Goal: Information Seeking & Learning: Compare options

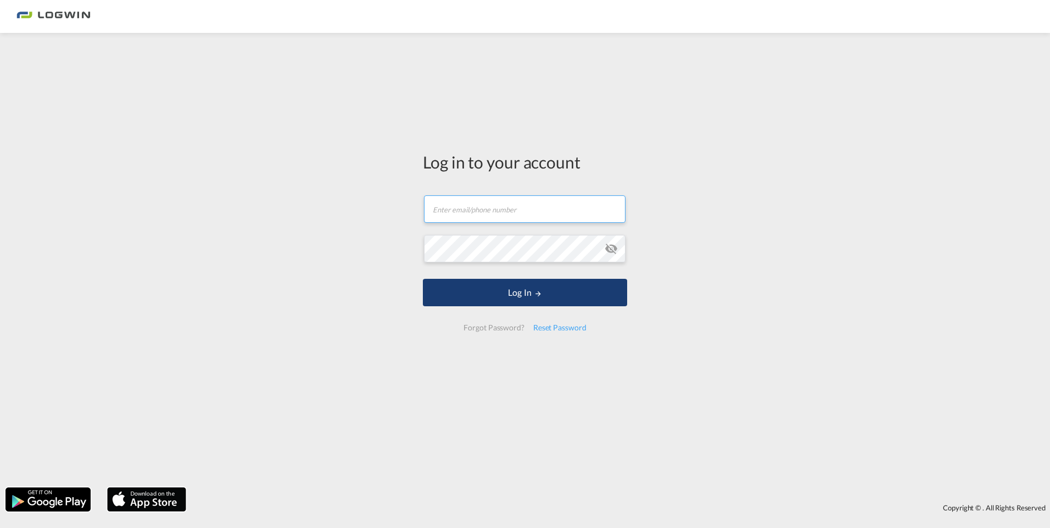
type input "[PERSON_NAME][EMAIL_ADDRESS][DOMAIN_NAME]"
click at [544, 290] on button "Log In" at bounding box center [525, 292] width 204 height 27
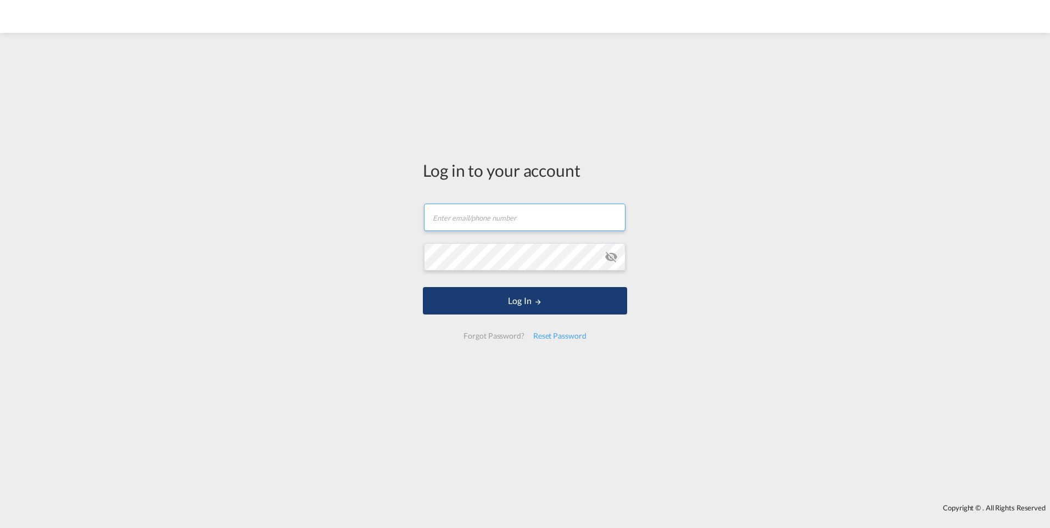
type input "[PERSON_NAME][EMAIL_ADDRESS][DOMAIN_NAME]"
click at [484, 297] on button "Log In" at bounding box center [525, 300] width 204 height 27
